Goal: Check status: Check status

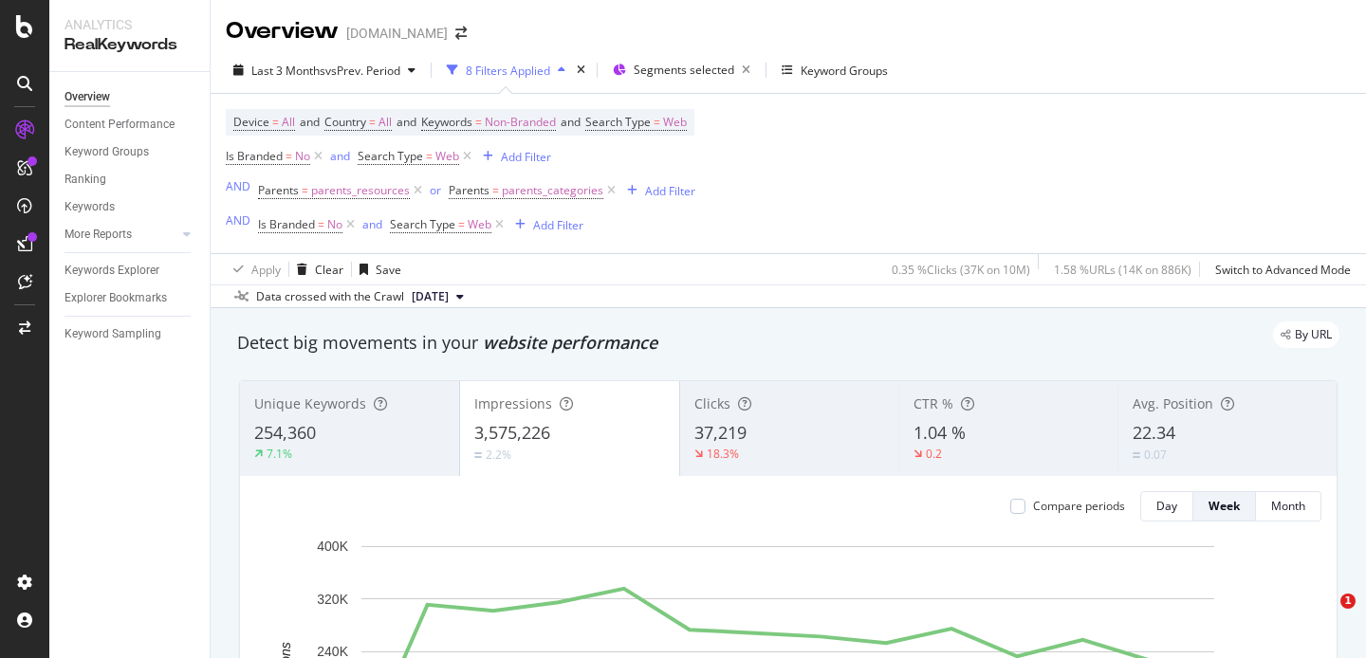
click at [781, 446] on div "18.3%" at bounding box center [789, 454] width 191 height 17
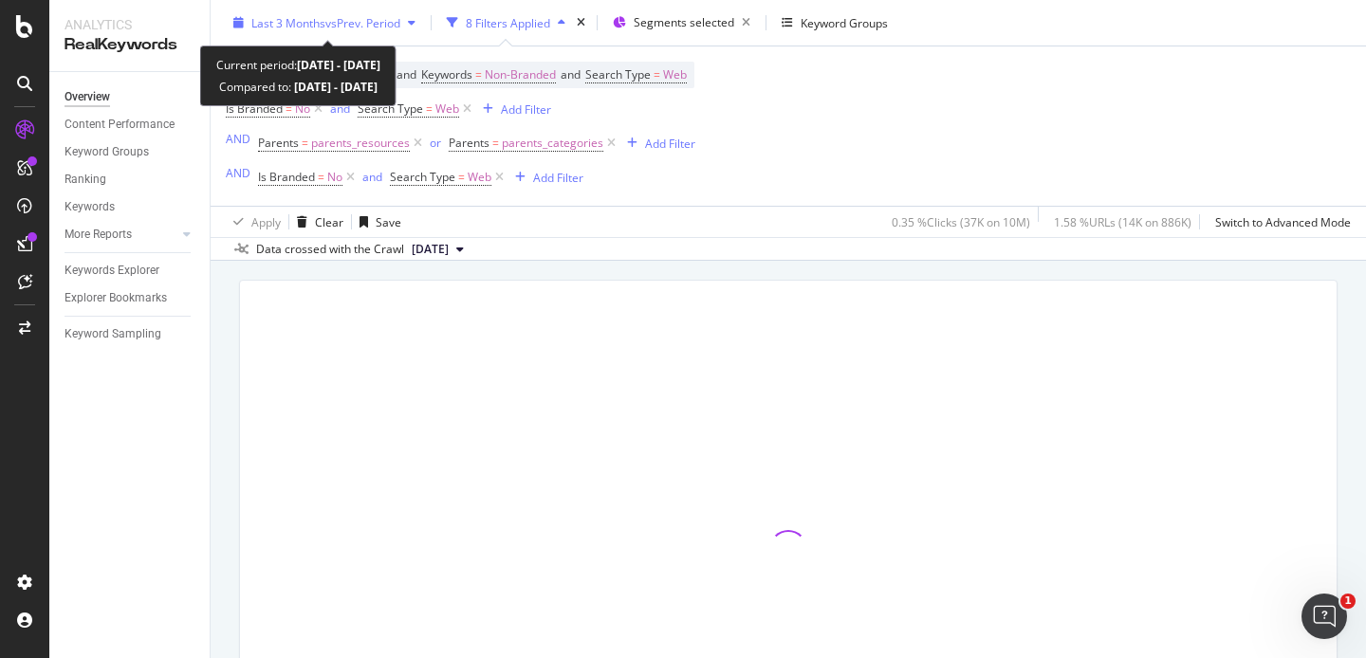
click at [400, 25] on span "vs Prev. Period" at bounding box center [362, 22] width 75 height 16
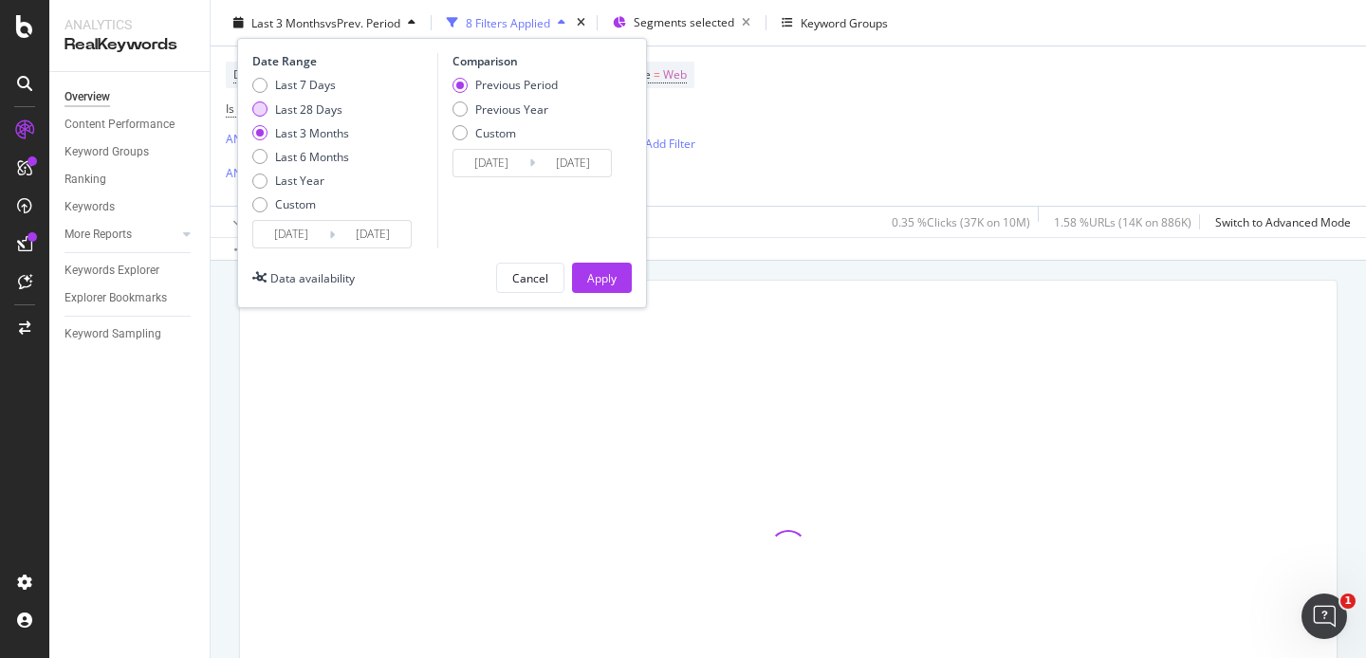
click at [282, 111] on div "Last 28 Days" at bounding box center [308, 109] width 67 height 16
type input "[DATE]"
click at [610, 285] on div "Apply" at bounding box center [601, 277] width 29 height 16
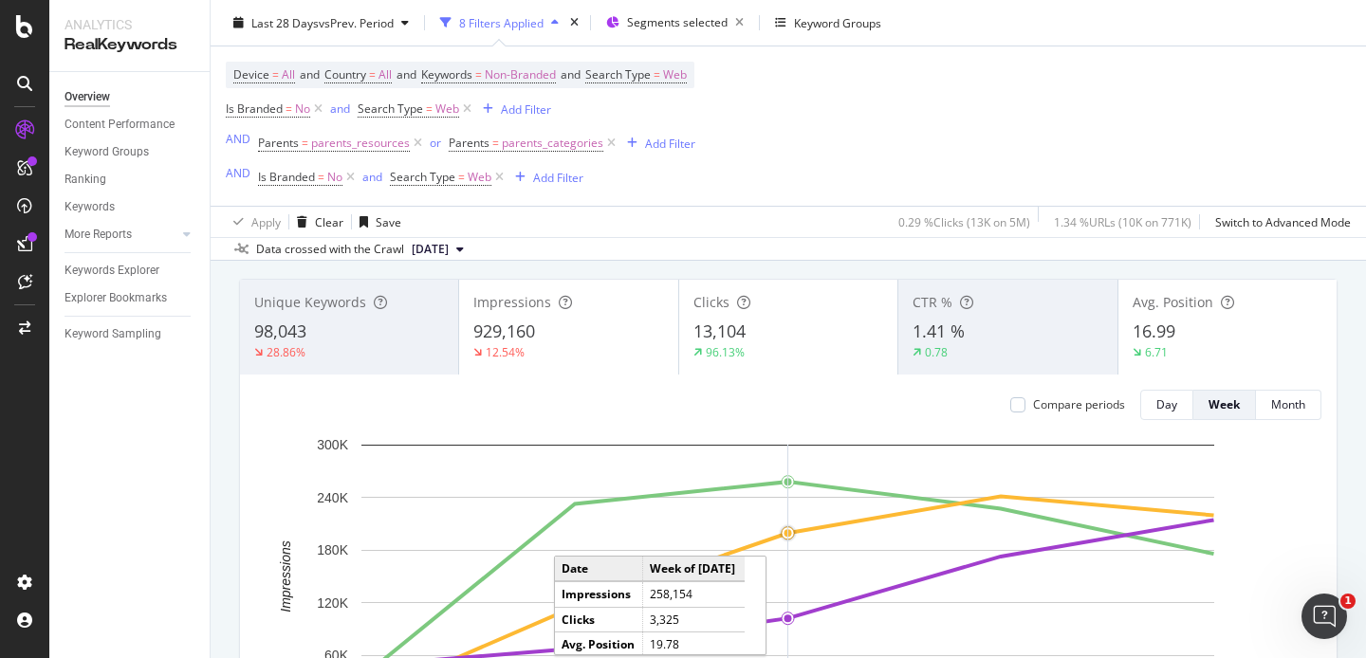
scroll to position [101, 0]
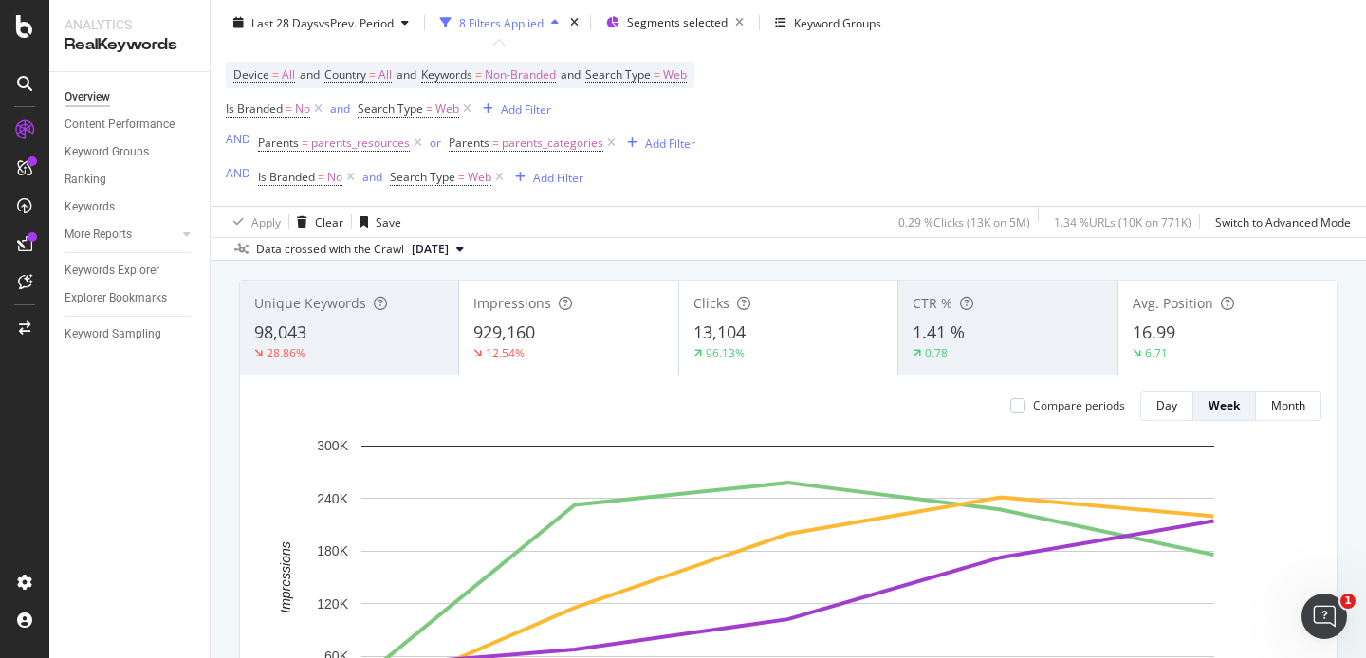
click at [1258, 332] on div "16.99" at bounding box center [1227, 333] width 190 height 25
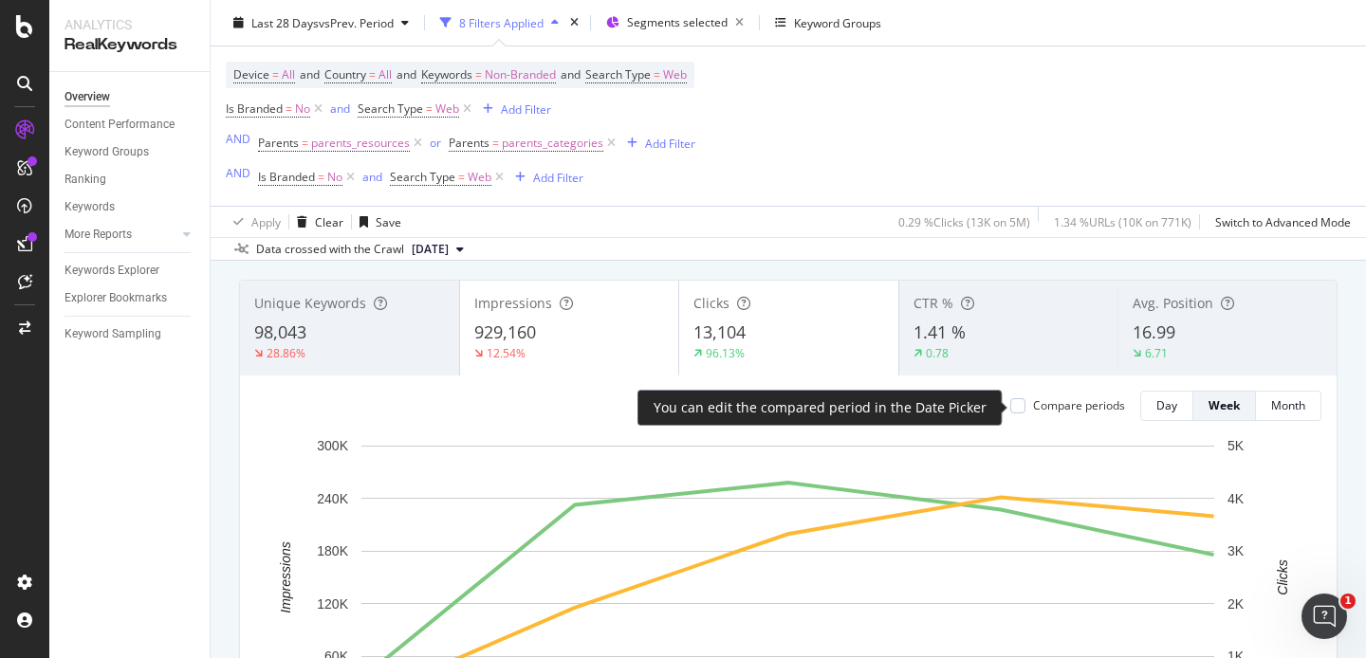
click at [1017, 404] on div at bounding box center [1017, 405] width 15 height 15
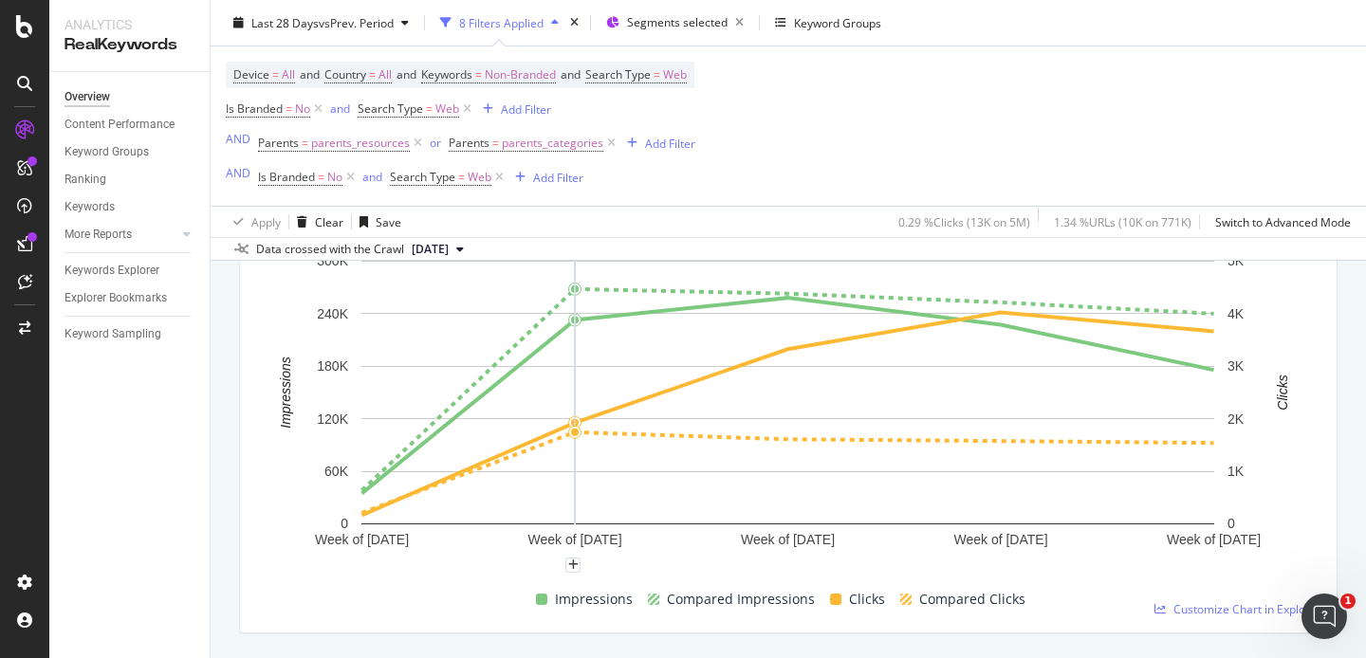
scroll to position [286, 0]
click at [228, 565] on div "Unique Keywords 98,043 28.86% Impressions 929,160 12.54% Clicks 13,104 96.13% C…" at bounding box center [788, 363] width 1121 height 569
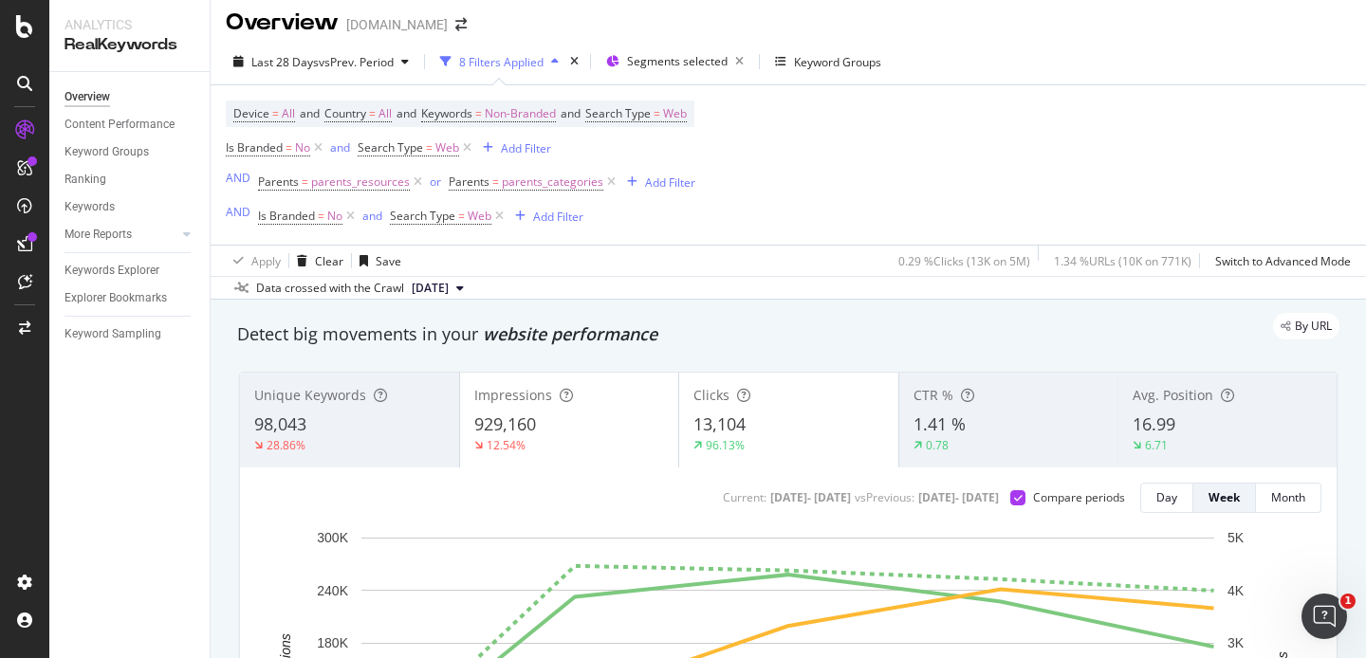
scroll to position [10, 0]
